Goal: Transaction & Acquisition: Purchase product/service

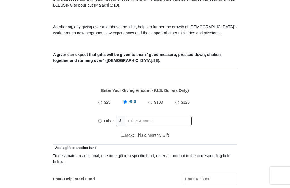
scroll to position [181, 0]
click at [102, 122] on input "Other" at bounding box center [100, 121] width 4 height 4
radio input "true"
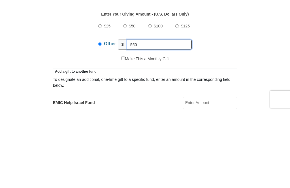
type input "550"
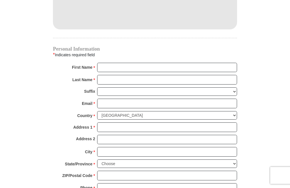
scroll to position [526, 0]
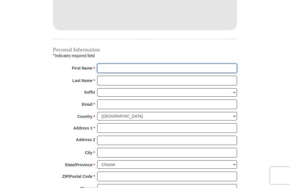
click at [218, 69] on input "First Name *" at bounding box center [167, 69] width 140 height 10
type input "Mercedes"
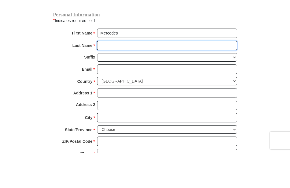
type input "Guilty"
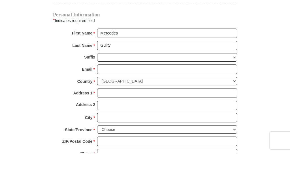
scroll to position [561, 0]
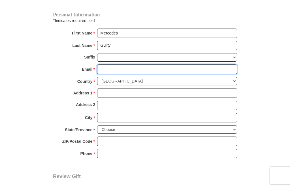
click at [156, 69] on input "Email *" at bounding box center [167, 70] width 140 height 10
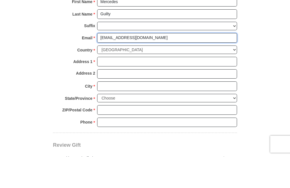
type input "[EMAIL_ADDRESS][DOMAIN_NAME]"
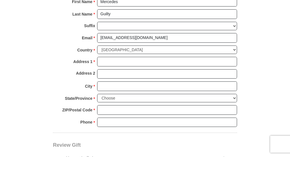
click at [200, 88] on input "Address 1 *" at bounding box center [167, 93] width 140 height 10
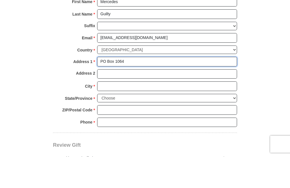
type input "PO Box 1064"
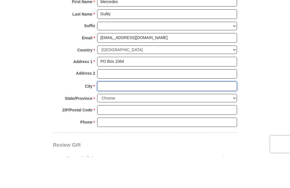
click at [140, 113] on input "City *" at bounding box center [167, 118] width 140 height 10
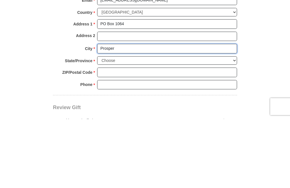
type input "Prosper"
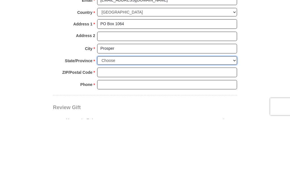
click at [134, 126] on select "Choose [US_STATE] [US_STATE] [US_STATE] [US_STATE] [US_STATE] Armed Forces Amer…" at bounding box center [167, 130] width 140 height 9
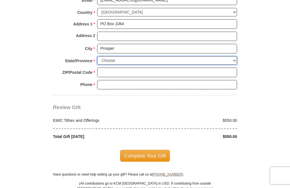
select select "[GEOGRAPHIC_DATA]"
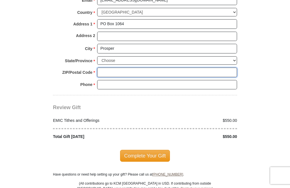
click at [146, 72] on input "ZIP/Postal Code *" at bounding box center [167, 73] width 140 height 10
type input "75078"
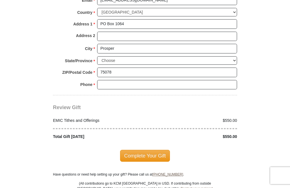
click at [171, 82] on input "Phone * *" at bounding box center [167, 85] width 140 height 10
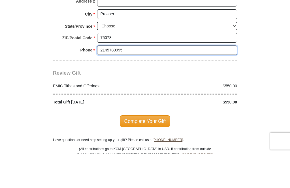
type input "2145789995"
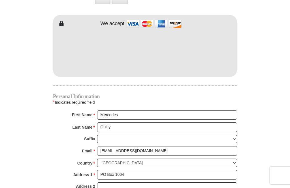
scroll to position [479, 0]
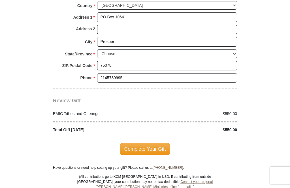
scroll to position [637, 0]
click at [153, 144] on span "Complete Your Gift" at bounding box center [145, 149] width 50 height 12
